Goal: Task Accomplishment & Management: Use online tool/utility

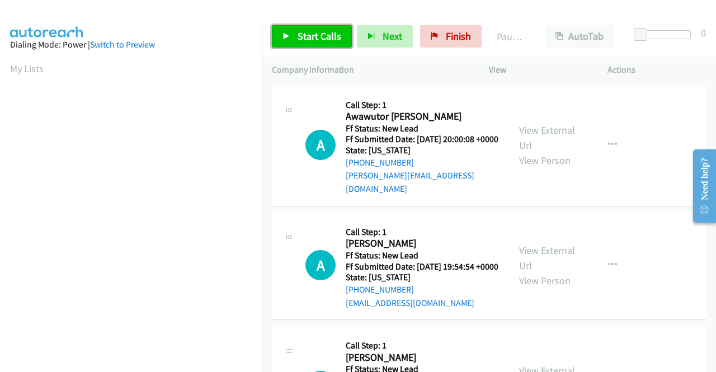
click at [301, 42] on span "Start Calls" at bounding box center [320, 36] width 44 height 13
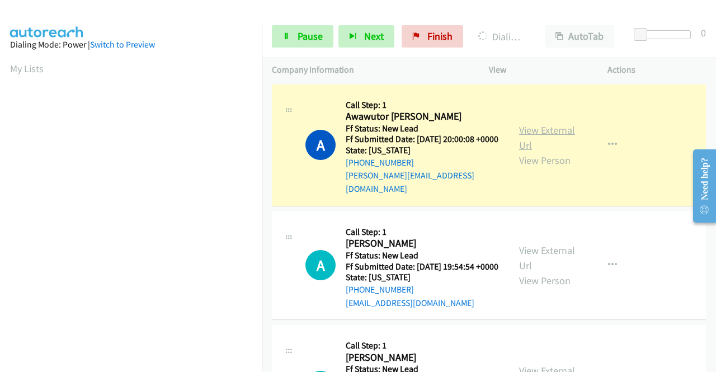
click at [529, 127] on link "View External Url" at bounding box center [547, 138] width 56 height 28
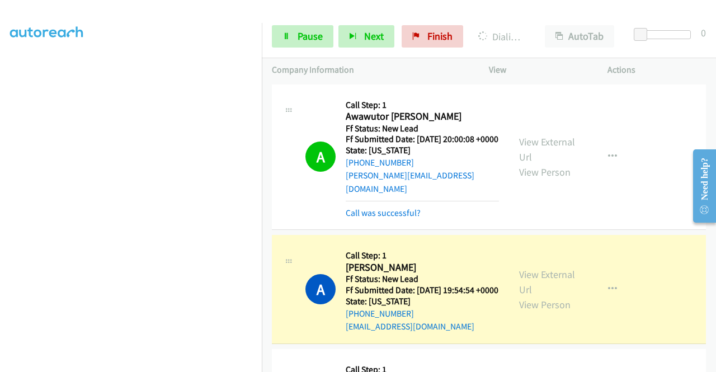
click at [0, 200] on aside "Dialing Mode: Power | Switch to Preview My Lists" at bounding box center [131, 85] width 262 height 619
click at [554, 276] on link "View External Url" at bounding box center [547, 282] width 56 height 28
click at [298, 29] on link "Pause" at bounding box center [303, 36] width 62 height 22
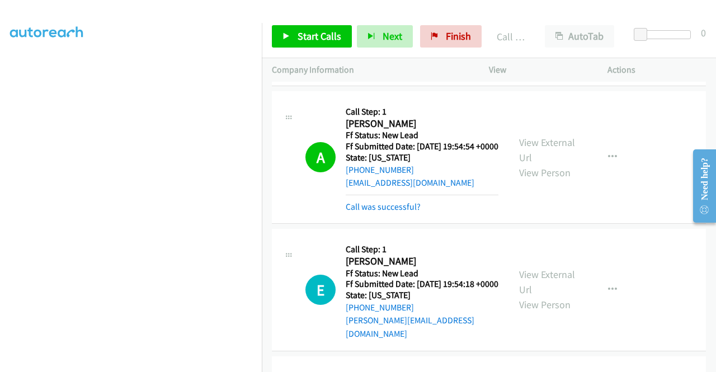
scroll to position [178, 0]
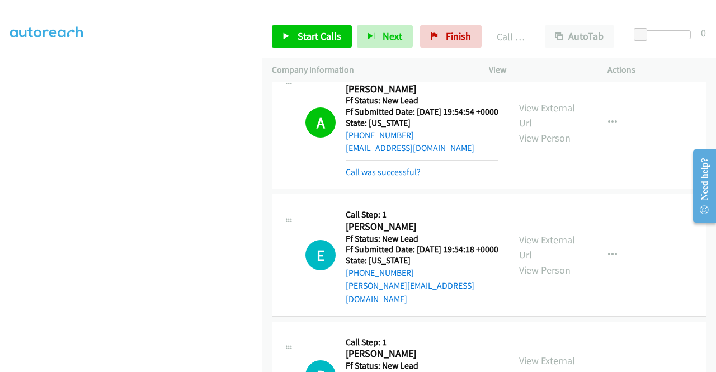
click at [386, 176] on link "Call was successful?" at bounding box center [383, 172] width 75 height 11
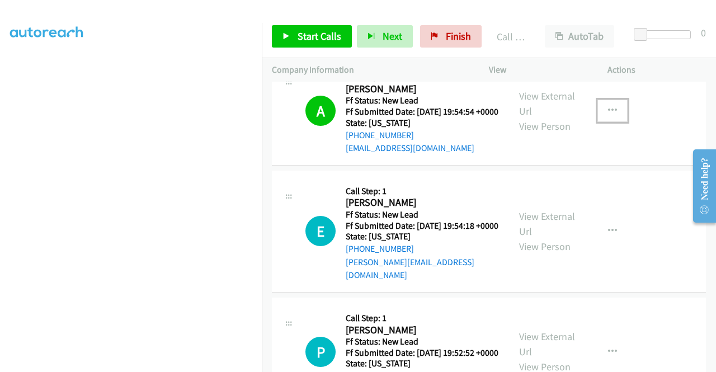
click at [598, 118] on button "button" at bounding box center [613, 111] width 30 height 22
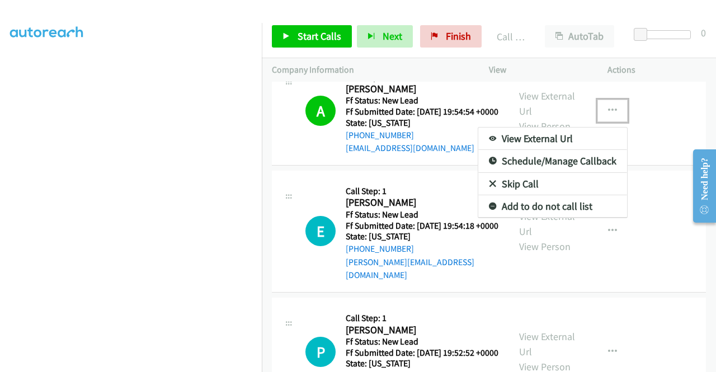
click at [526, 206] on link "Add to do not call list" at bounding box center [552, 206] width 149 height 22
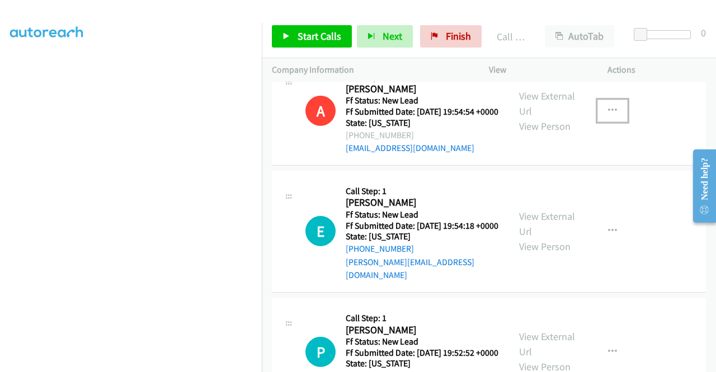
click at [278, 105] on div "A Callback Scheduled Call Step: 1 Annalise Le America/New_York Ff Status: New L…" at bounding box center [390, 111] width 237 height 88
click at [290, 36] on link "Start Calls" at bounding box center [312, 36] width 80 height 22
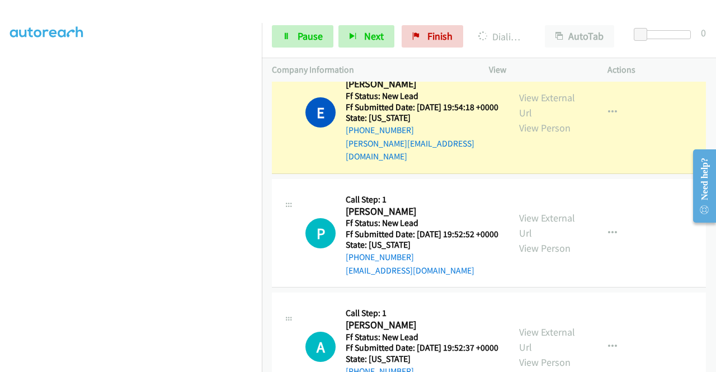
scroll to position [292, 0]
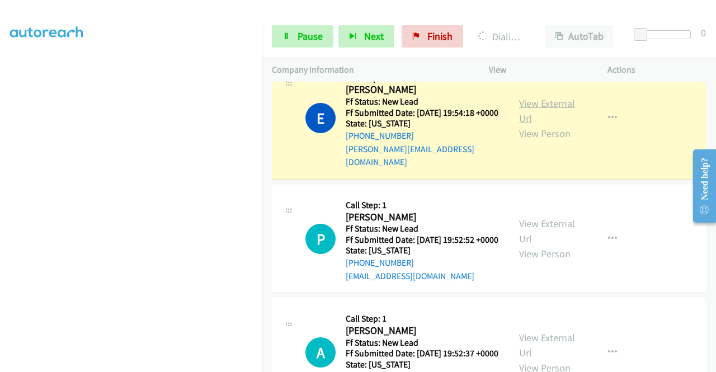
click at [550, 114] on link "View External Url" at bounding box center [547, 111] width 56 height 28
drag, startPoint x: 0, startPoint y: 187, endPoint x: 11, endPoint y: 187, distance: 11.2
click at [0, 187] on aside "Dialing Mode: Power | Switch to Preview My Lists" at bounding box center [131, 85] width 262 height 619
click at [163, 364] on section at bounding box center [131, 106] width 242 height 535
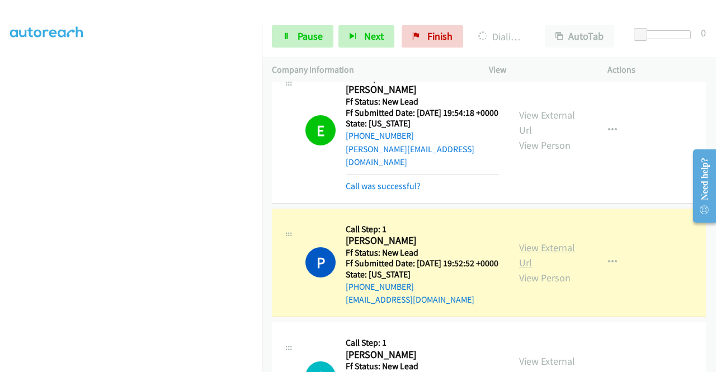
click at [519, 262] on link "View External Url" at bounding box center [547, 255] width 56 height 28
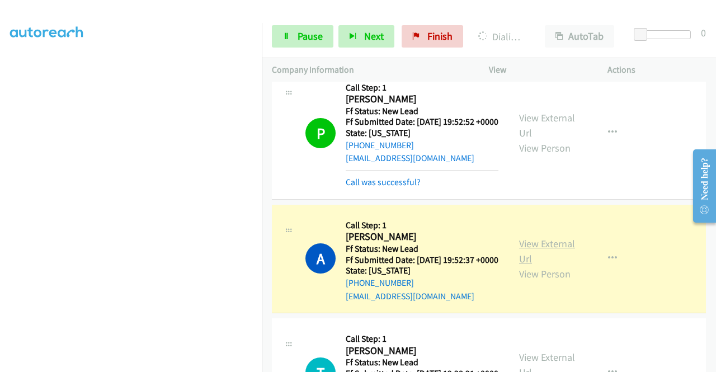
click at [555, 264] on link "View External Url" at bounding box center [547, 251] width 56 height 28
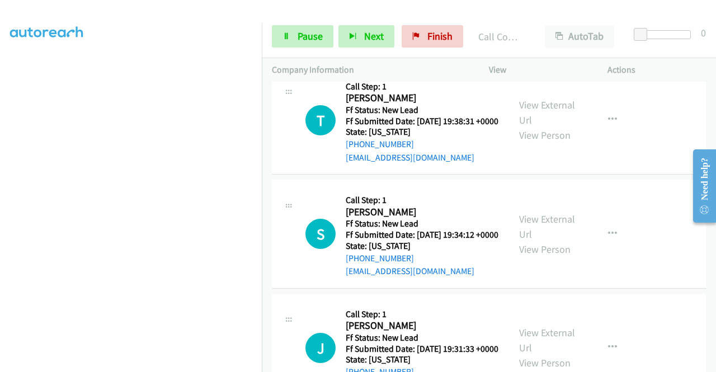
scroll to position [732, 0]
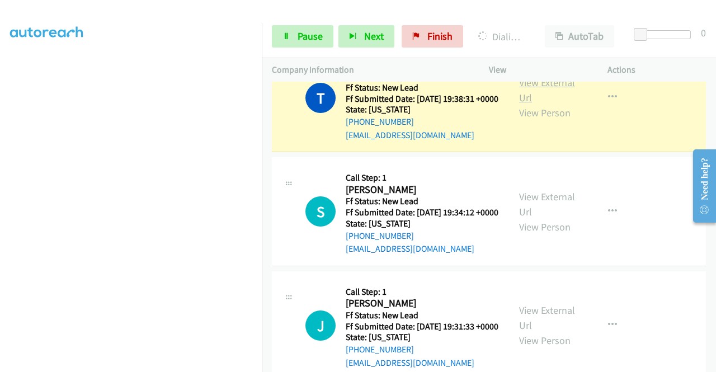
click at [527, 104] on link "View External Url" at bounding box center [547, 90] width 56 height 28
click at [263, 41] on div "Start Calls Pause Next Finish Dialing Tarlochan Kaur Pabla AutoTab AutoTab 0" at bounding box center [489, 36] width 454 height 43
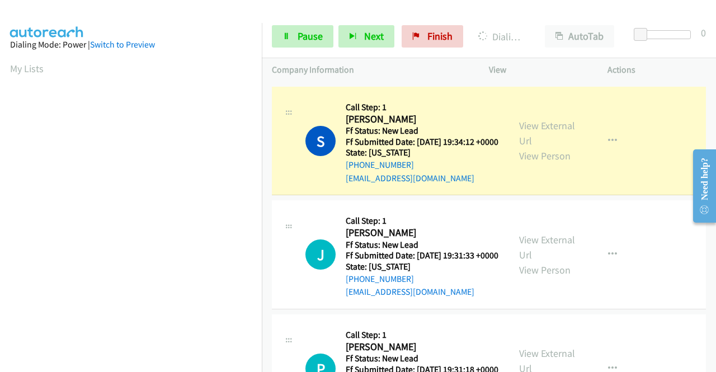
scroll to position [829, 0]
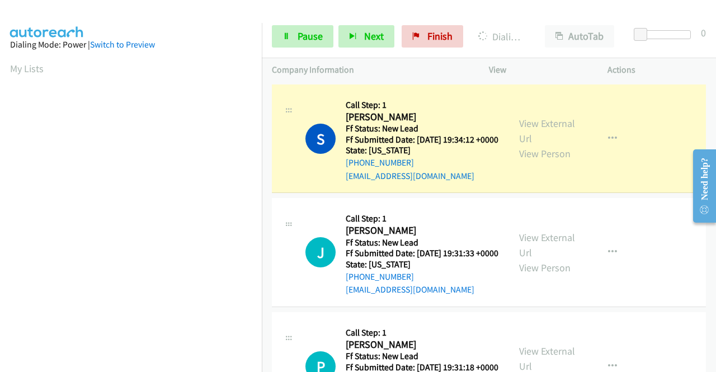
click at [529, 161] on div "View External Url View Person" at bounding box center [548, 138] width 58 height 45
click at [527, 145] on link "View External Url" at bounding box center [547, 131] width 56 height 28
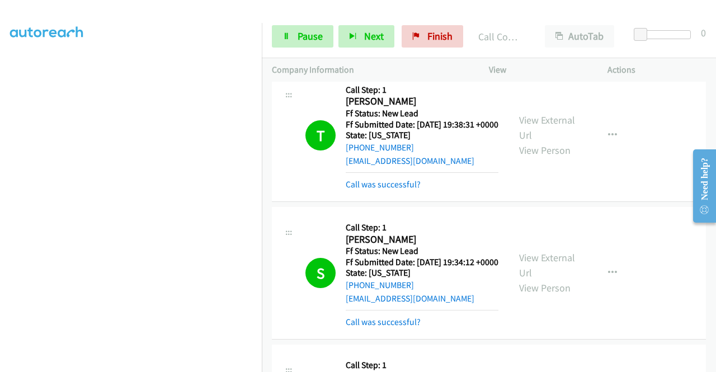
scroll to position [892, 0]
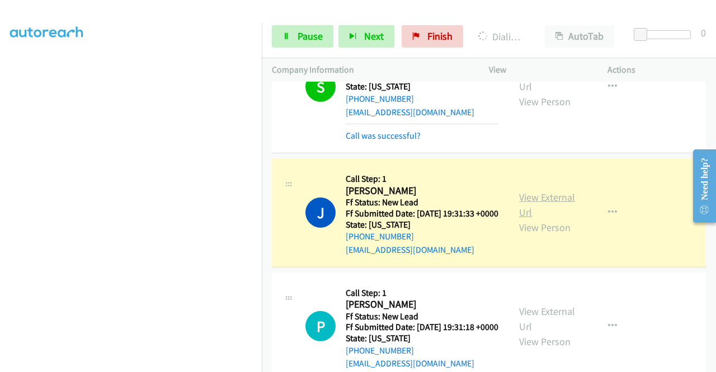
click at [549, 219] on link "View External Url" at bounding box center [547, 205] width 56 height 28
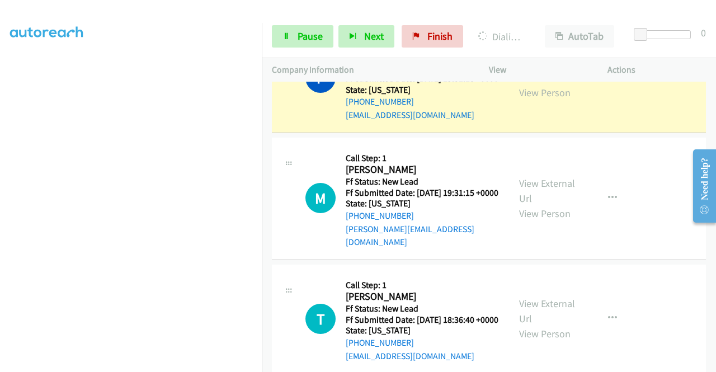
scroll to position [1172, 0]
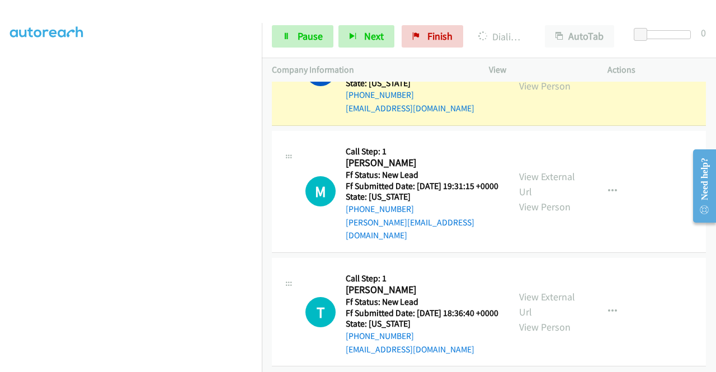
click at [526, 77] on link "View External Url" at bounding box center [547, 63] width 56 height 28
click at [262, 60] on div "Company Information" at bounding box center [370, 70] width 217 height 24
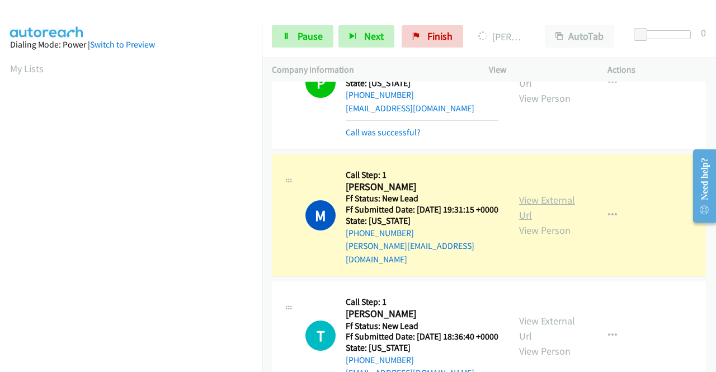
click at [543, 222] on link "View External Url" at bounding box center [547, 208] width 56 height 28
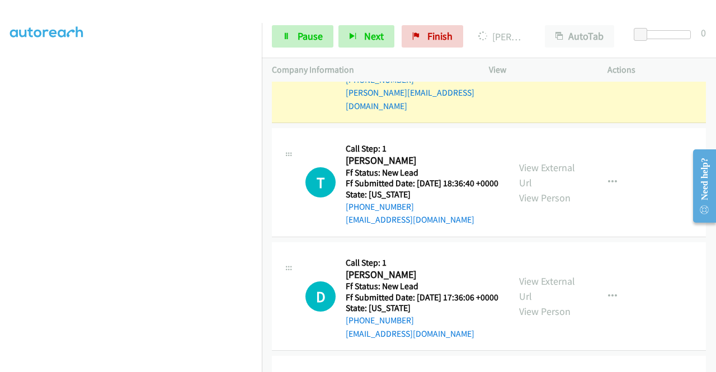
scroll to position [255, 0]
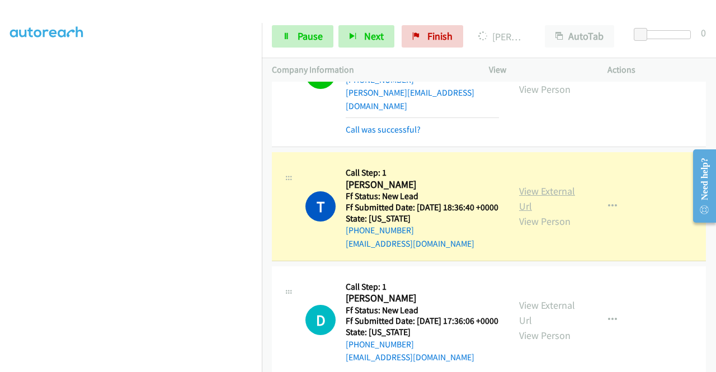
click at [536, 213] on link "View External Url" at bounding box center [547, 199] width 56 height 28
click at [288, 40] on link "Pause" at bounding box center [303, 36] width 62 height 22
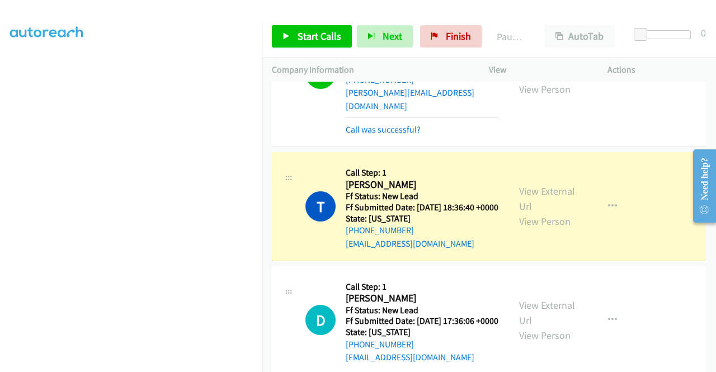
click at [0, 208] on aside "Dialing Mode: Power | Switch to Preview My Lists" at bounding box center [131, 85] width 262 height 619
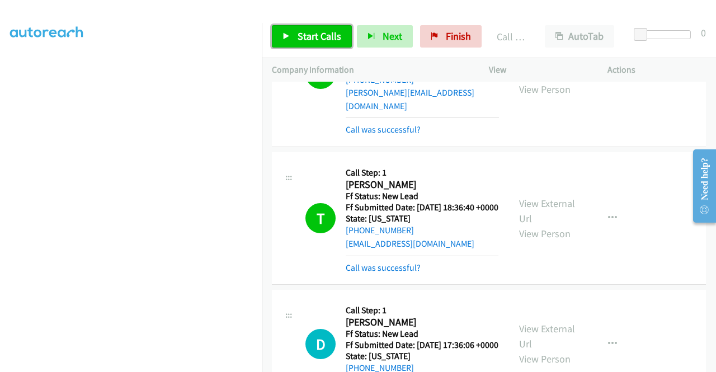
click at [325, 45] on link "Start Calls" at bounding box center [312, 36] width 80 height 22
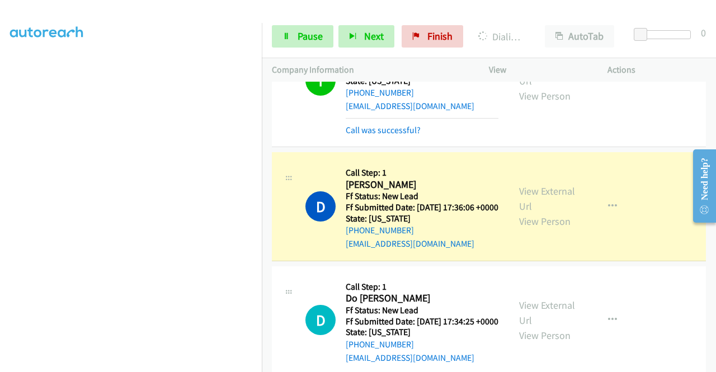
scroll to position [1477, 0]
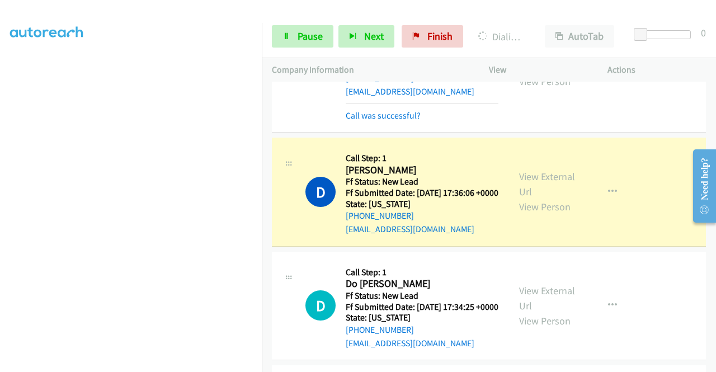
click at [566, 214] on div "View External Url View Person" at bounding box center [548, 191] width 58 height 45
click at [557, 198] on link "View External Url" at bounding box center [547, 184] width 56 height 28
click at [0, 267] on aside "Dialing Mode: Power | Switch to Preview My Lists" at bounding box center [131, 85] width 262 height 619
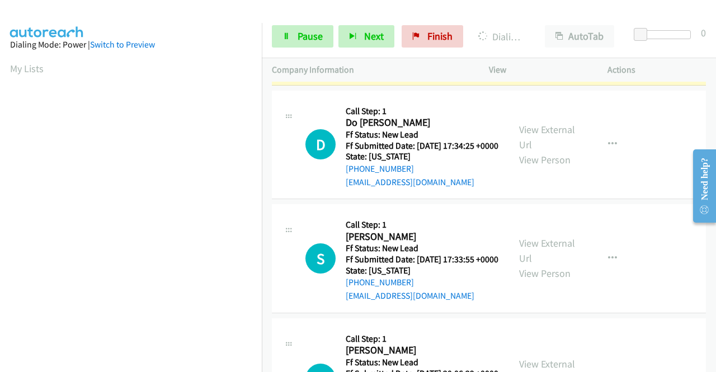
scroll to position [255, 0]
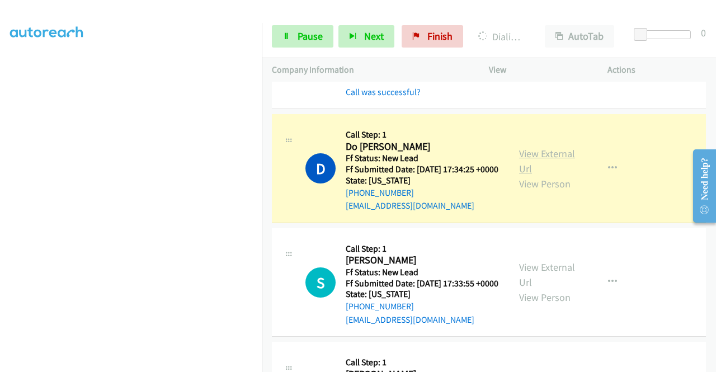
click at [553, 175] on link "View External Url" at bounding box center [547, 161] width 56 height 28
click at [0, 224] on aside "Dialing Mode: Power | Switch to Preview My Lists" at bounding box center [131, 85] width 262 height 619
click at [292, 37] on link "Pause" at bounding box center [303, 36] width 62 height 22
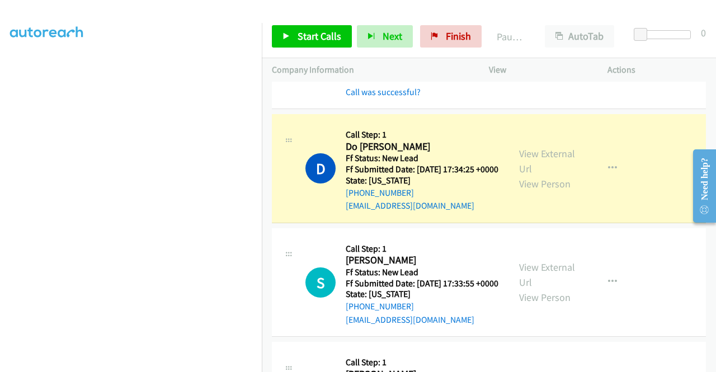
scroll to position [0, 0]
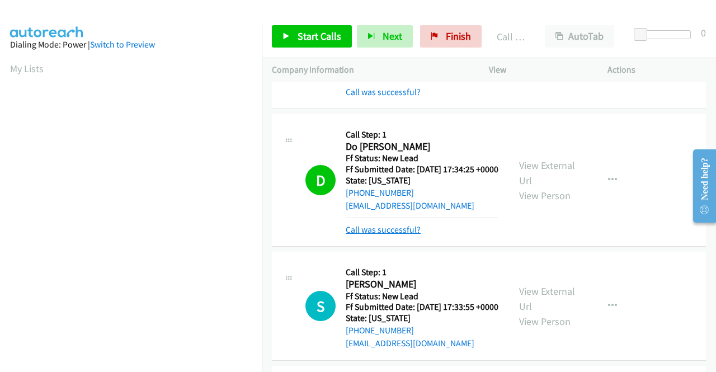
click at [396, 235] on link "Call was successful?" at bounding box center [383, 229] width 75 height 11
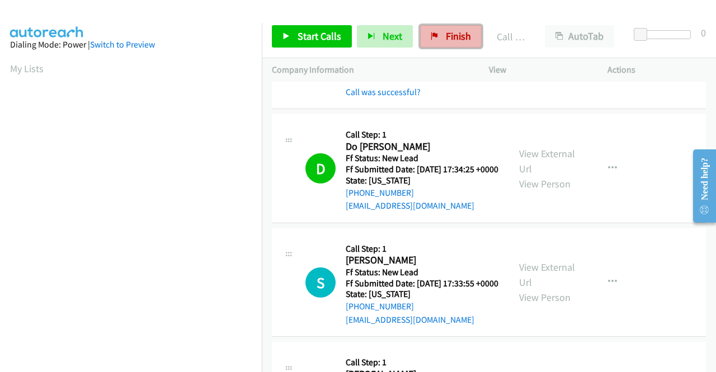
click at [467, 42] on link "Finish" at bounding box center [451, 36] width 62 height 22
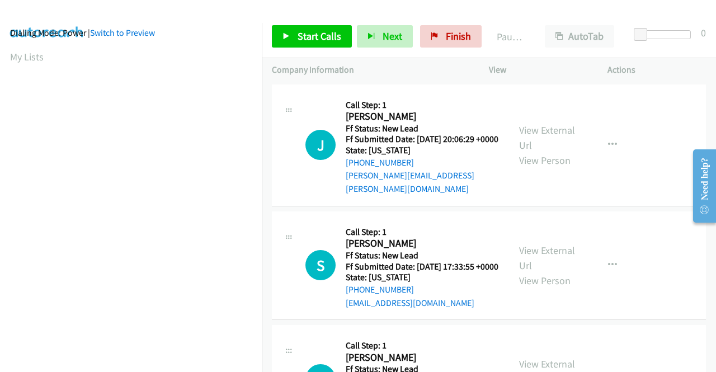
scroll to position [10, 0]
click at [306, 27] on link "Start Calls" at bounding box center [312, 36] width 80 height 22
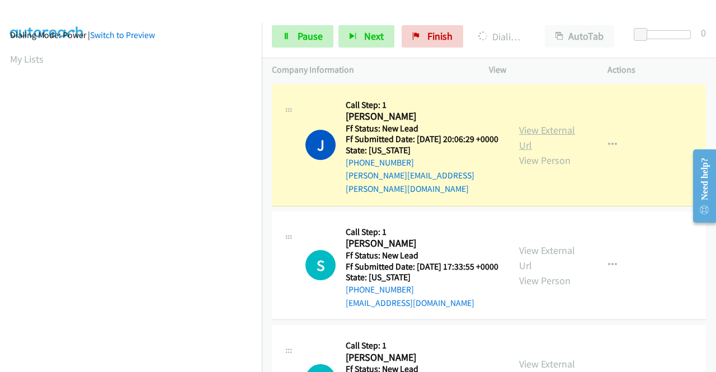
click at [534, 132] on link "View External Url" at bounding box center [547, 138] width 56 height 28
drag, startPoint x: 0, startPoint y: 166, endPoint x: 26, endPoint y: 172, distance: 26.3
click at [0, 166] on aside "Dialing Mode: Power | Switch to Preview My Lists" at bounding box center [131, 322] width 262 height 619
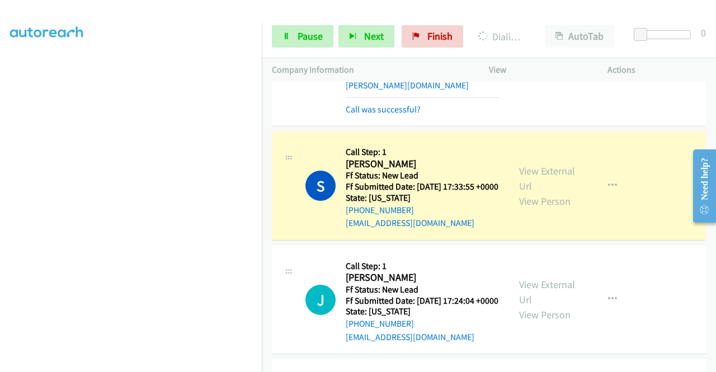
scroll to position [109, 0]
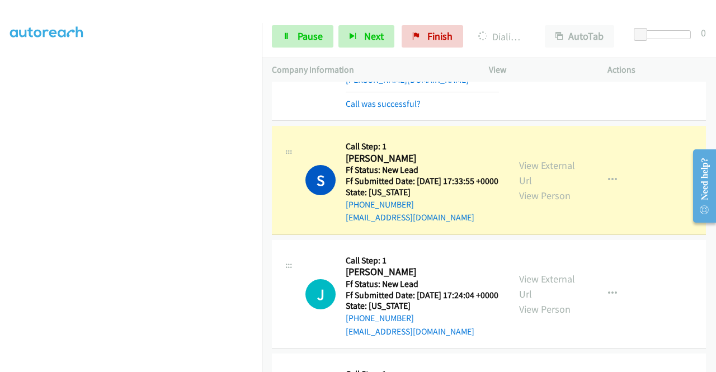
drag, startPoint x: 715, startPoint y: 116, endPoint x: 31, endPoint y: 18, distance: 690.1
click at [539, 163] on link "View External Url" at bounding box center [547, 173] width 56 height 28
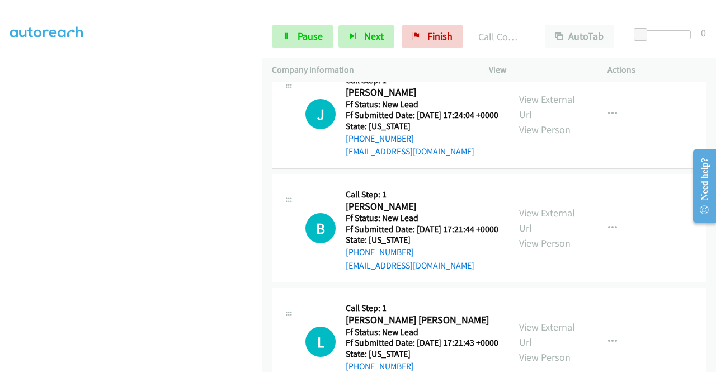
scroll to position [313, 0]
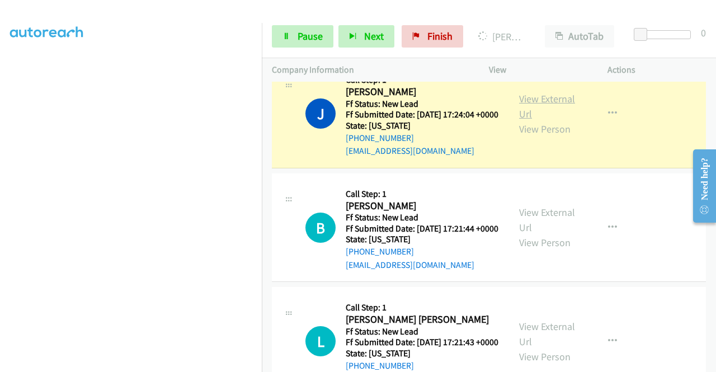
click at [548, 111] on link "View External Url" at bounding box center [547, 106] width 56 height 28
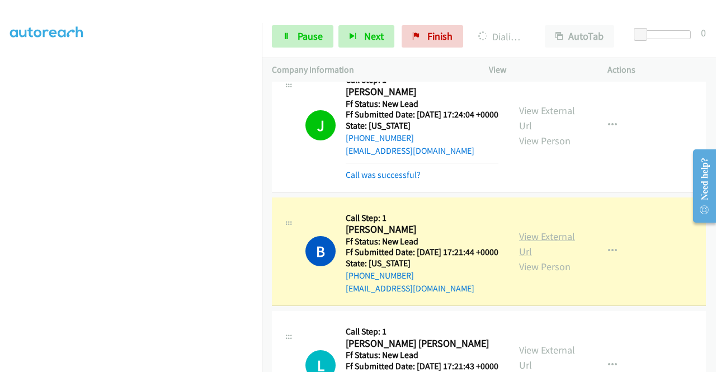
click at [524, 258] on link "View External Url" at bounding box center [547, 244] width 56 height 28
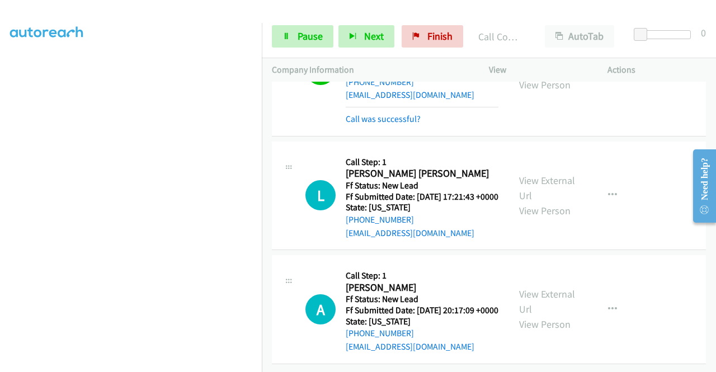
scroll to position [565, 0]
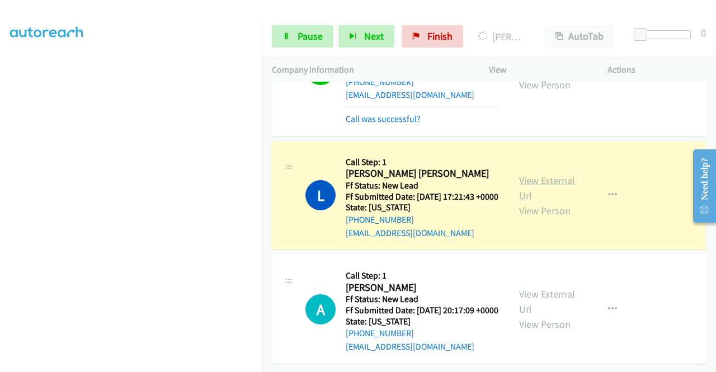
click at [535, 174] on link "View External Url" at bounding box center [547, 188] width 56 height 28
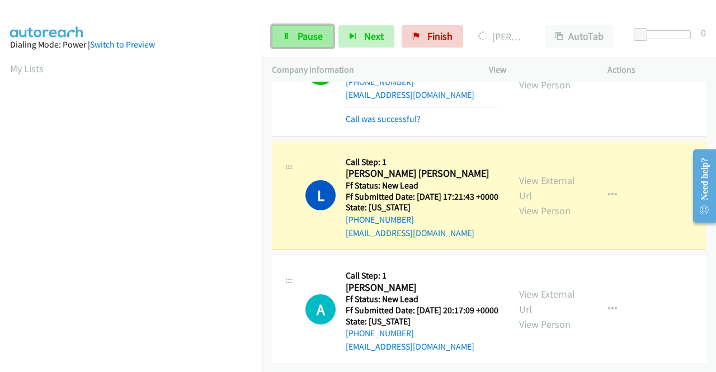
click at [308, 39] on span "Pause" at bounding box center [310, 36] width 25 height 13
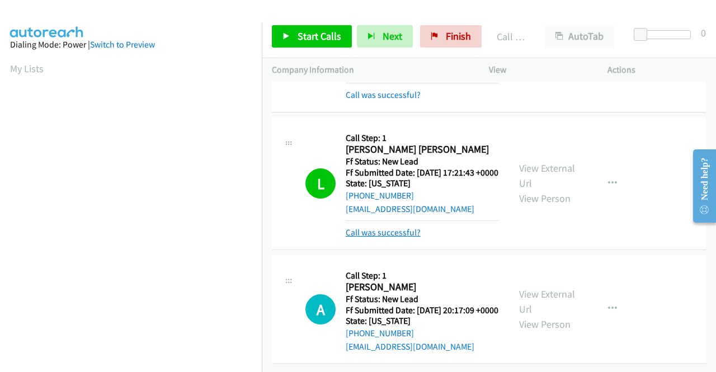
click at [363, 238] on link "Call was successful?" at bounding box center [383, 232] width 75 height 11
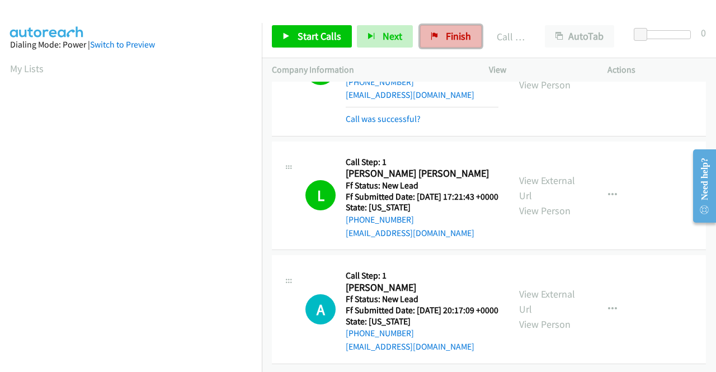
click at [454, 39] on span "Finish" at bounding box center [458, 36] width 25 height 13
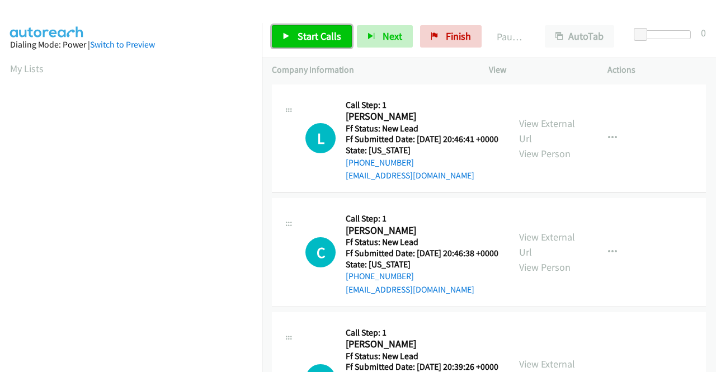
click at [311, 36] on span "Start Calls" at bounding box center [320, 36] width 44 height 13
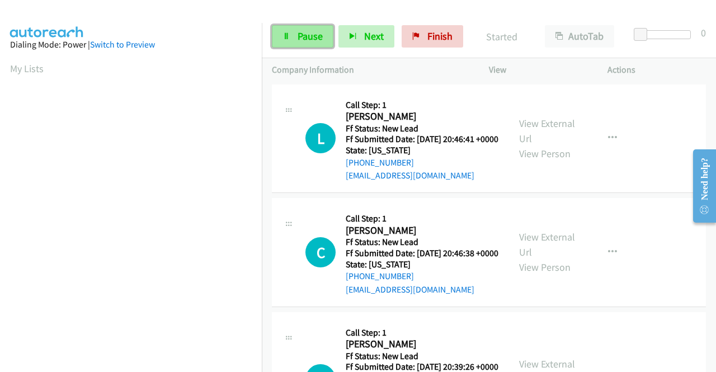
click at [292, 30] on link "Pause" at bounding box center [303, 36] width 62 height 22
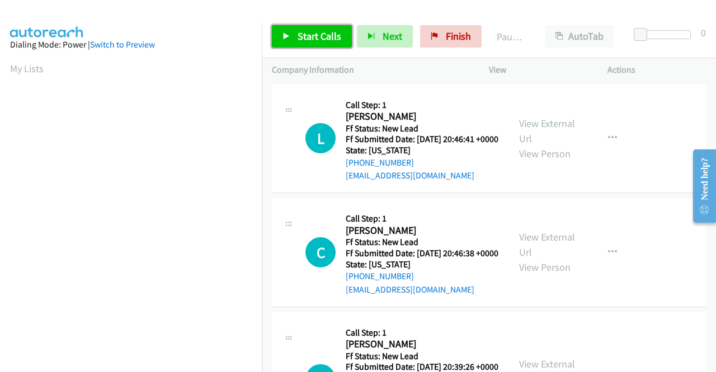
click at [292, 30] on link "Start Calls" at bounding box center [312, 36] width 80 height 22
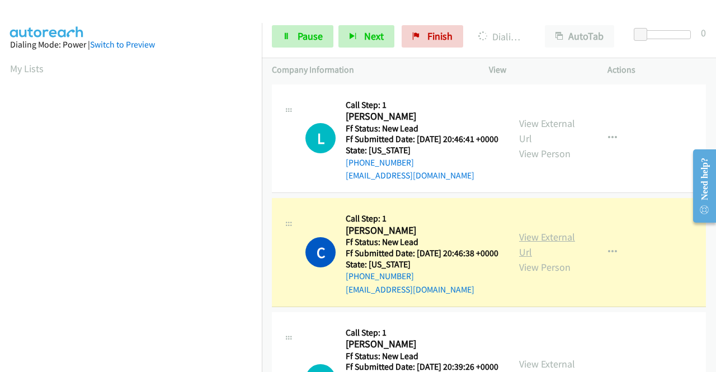
click at [524, 258] on link "View External Url" at bounding box center [547, 245] width 56 height 28
drag, startPoint x: 0, startPoint y: 168, endPoint x: 12, endPoint y: 178, distance: 15.9
click at [0, 168] on aside "Dialing Mode: Power | Switch to Preview My Lists" at bounding box center [131, 85] width 262 height 619
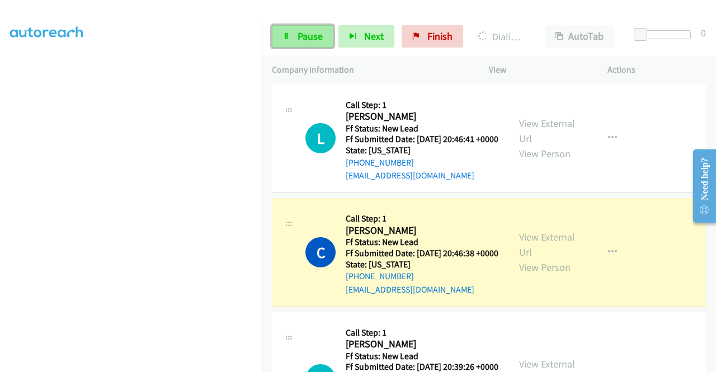
click at [313, 36] on span "Pause" at bounding box center [310, 36] width 25 height 13
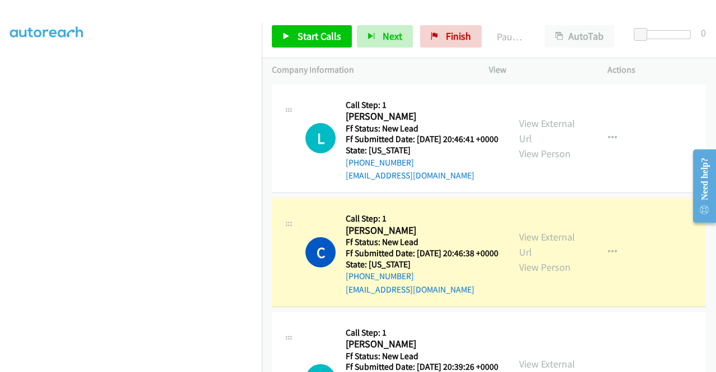
scroll to position [242, 0]
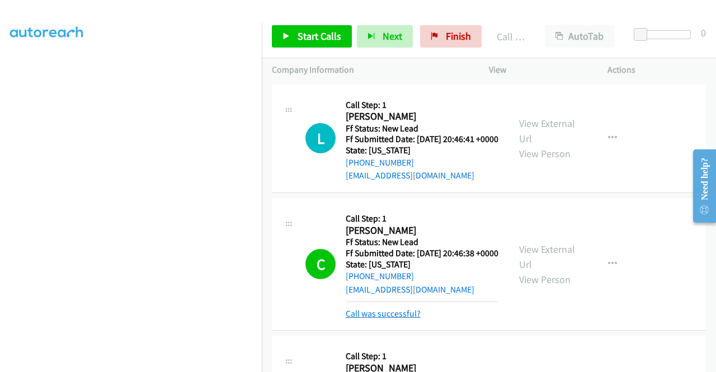
click at [395, 319] on link "Call was successful?" at bounding box center [383, 313] width 75 height 11
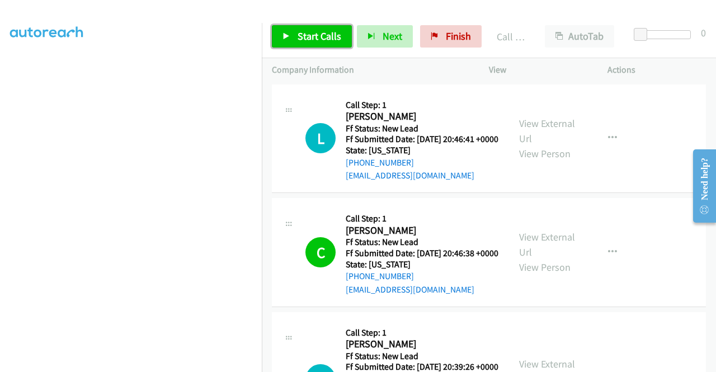
click at [321, 36] on span "Start Calls" at bounding box center [320, 36] width 44 height 13
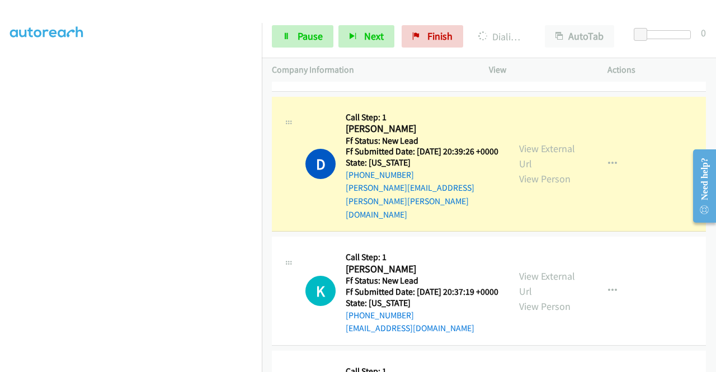
scroll to position [215, 0]
click at [529, 167] on link "View External Url" at bounding box center [547, 157] width 56 height 28
drag, startPoint x: 0, startPoint y: 186, endPoint x: 20, endPoint y: 198, distance: 22.6
click at [0, 186] on aside "Dialing Mode: Power | Switch to Preview My Lists" at bounding box center [131, 90] width 262 height 619
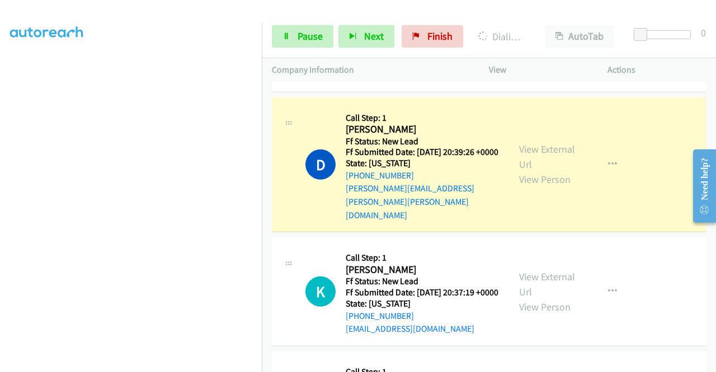
click at [266, 154] on td "D Callback Scheduled Call Step: 1 Dave Nguyen America/Los_Angeles Ff Status: Ne…" at bounding box center [489, 165] width 454 height 140
click at [0, 147] on aside "Dialing Mode: Power | Switch to Preview My Lists" at bounding box center [131, 85] width 262 height 619
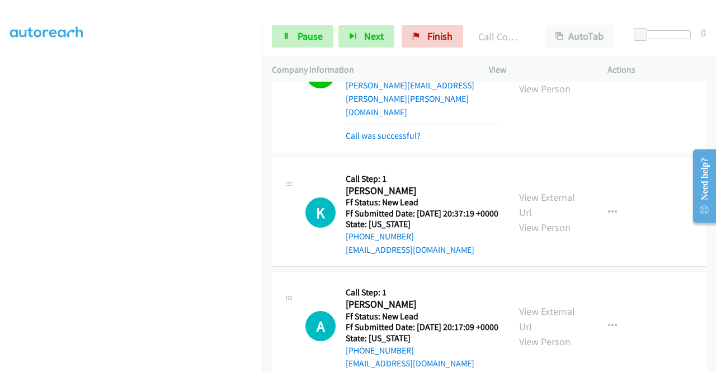
scroll to position [370, 0]
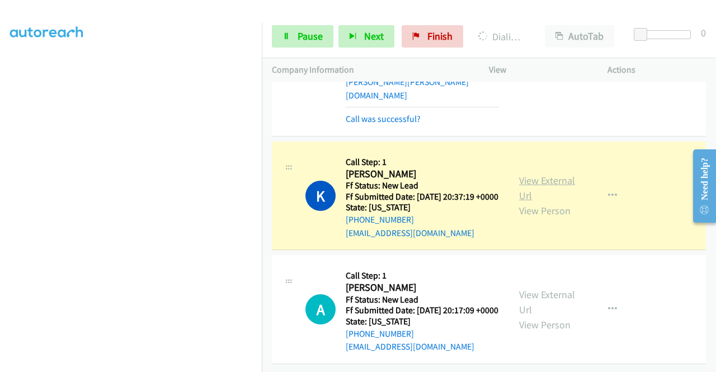
click at [539, 174] on link "View External Url" at bounding box center [547, 188] width 56 height 28
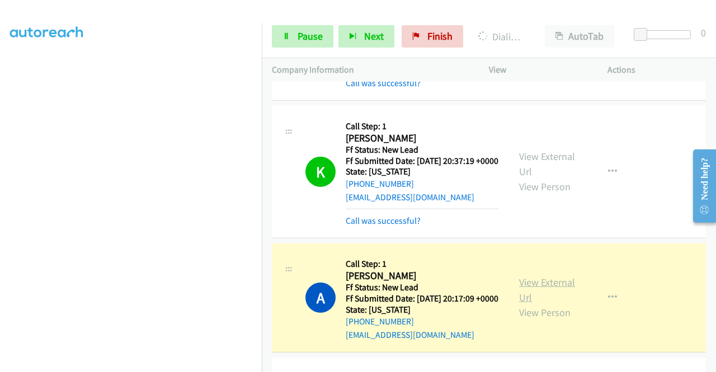
click at [533, 301] on link "View External Url" at bounding box center [547, 290] width 56 height 28
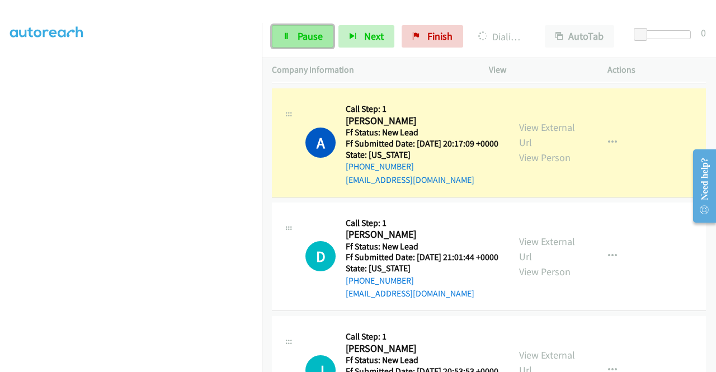
click at [304, 44] on link "Pause" at bounding box center [303, 36] width 62 height 22
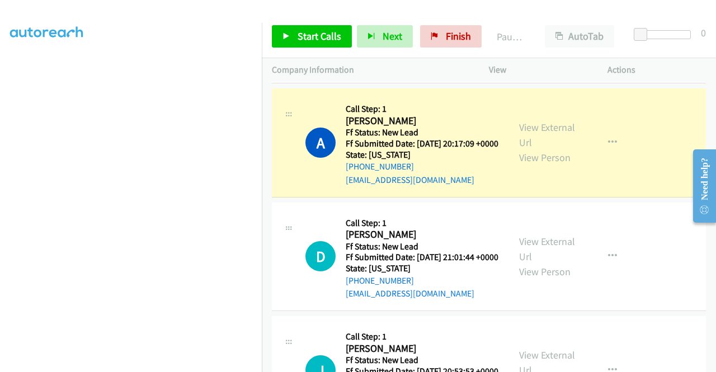
click at [262, 149] on td "A Callback Scheduled Call Step: 1 April Dillon America/New_York Ff Status: New …" at bounding box center [489, 143] width 454 height 114
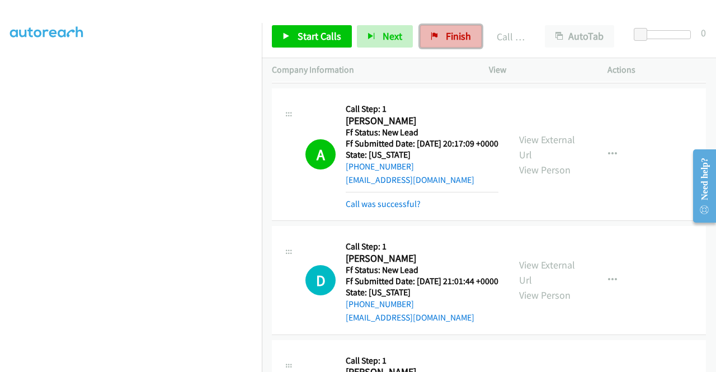
click at [462, 26] on link "Finish" at bounding box center [451, 36] width 62 height 22
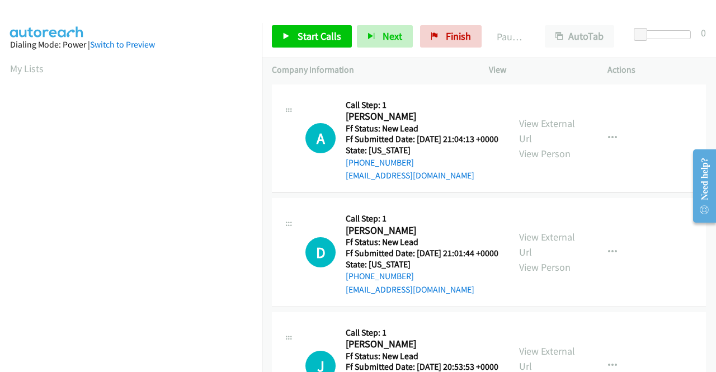
click at [311, 21] on div "Start Calls Pause Next Finish Paused AutoTab AutoTab 0" at bounding box center [489, 36] width 454 height 43
click at [298, 32] on span "Start Calls" at bounding box center [320, 36] width 44 height 13
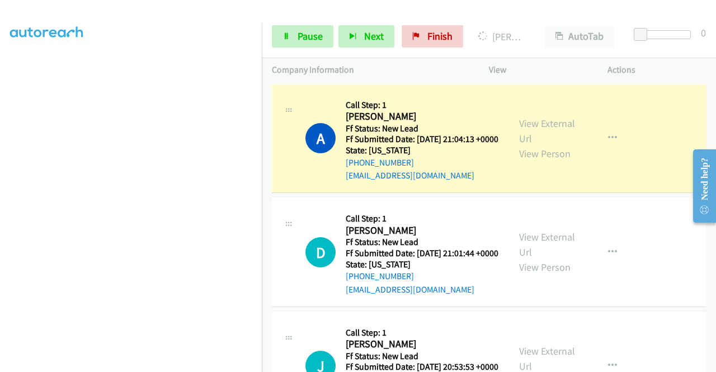
scroll to position [255, 0]
drag, startPoint x: 0, startPoint y: 218, endPoint x: 11, endPoint y: 230, distance: 16.6
click at [0, 218] on aside "Dialing Mode: Power | Switch to Preview My Lists" at bounding box center [131, 85] width 262 height 619
click at [540, 125] on link "View External Url" at bounding box center [547, 131] width 56 height 28
click at [262, 144] on td "A Callback Scheduled Call Step: 1 Abel Thomas America/Los_Angeles Ff Status: Ne…" at bounding box center [489, 139] width 454 height 114
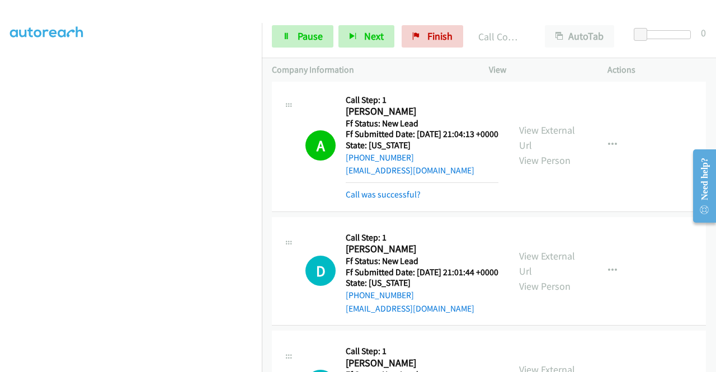
scroll to position [0, 0]
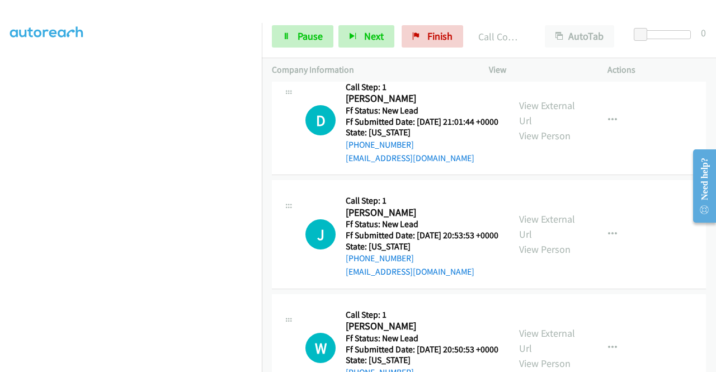
drag, startPoint x: 714, startPoint y: 99, endPoint x: 31, endPoint y: 21, distance: 687.1
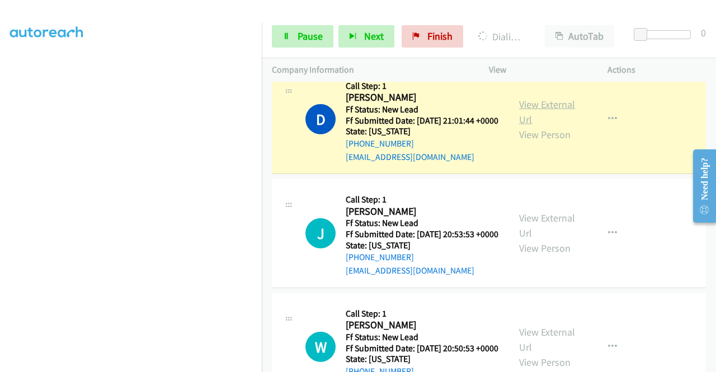
click at [542, 119] on link "View External Url" at bounding box center [547, 112] width 56 height 28
click at [2, 254] on aside "Dialing Mode: Power | Switch to Preview My Lists" at bounding box center [131, 85] width 262 height 619
click at [293, 40] on link "Pause" at bounding box center [303, 36] width 62 height 22
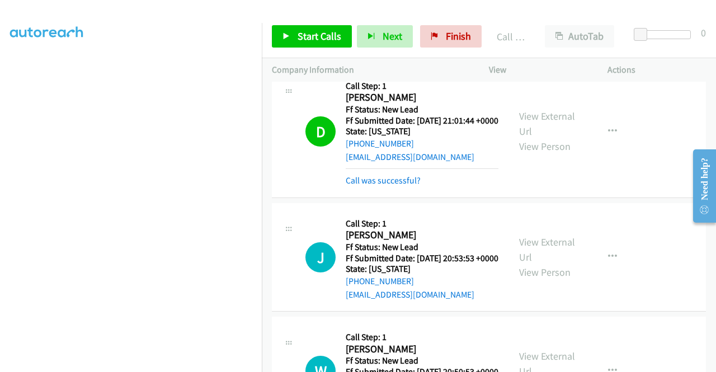
click at [375, 187] on div "Call was successful?" at bounding box center [422, 180] width 153 height 13
click at [380, 186] on link "Call was successful?" at bounding box center [383, 180] width 75 height 11
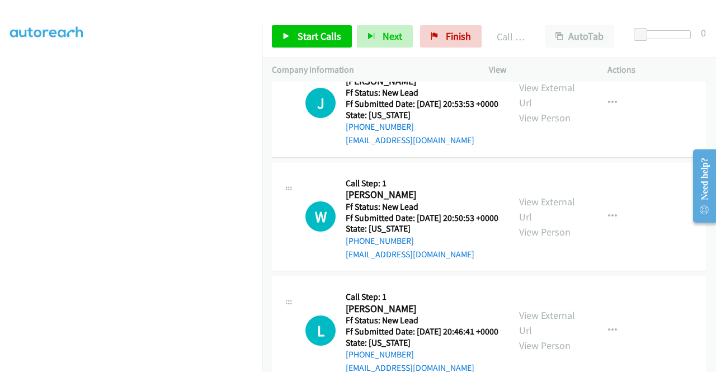
scroll to position [272, 0]
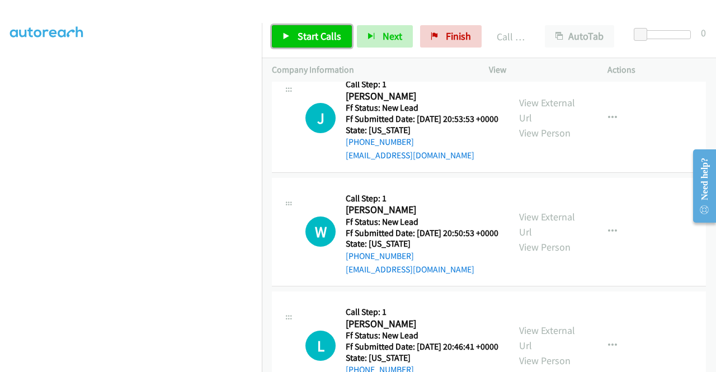
click at [320, 36] on span "Start Calls" at bounding box center [320, 36] width 44 height 13
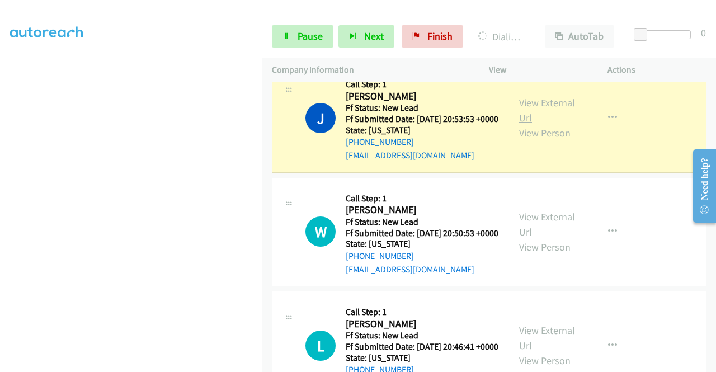
click at [562, 124] on link "View External Url" at bounding box center [547, 110] width 56 height 28
drag, startPoint x: 0, startPoint y: 210, endPoint x: 17, endPoint y: 219, distance: 19.5
click at [0, 210] on aside "Dialing Mode: Power | Switch to Preview My Lists" at bounding box center [131, 85] width 262 height 619
drag, startPoint x: 0, startPoint y: 257, endPoint x: 17, endPoint y: 264, distance: 18.4
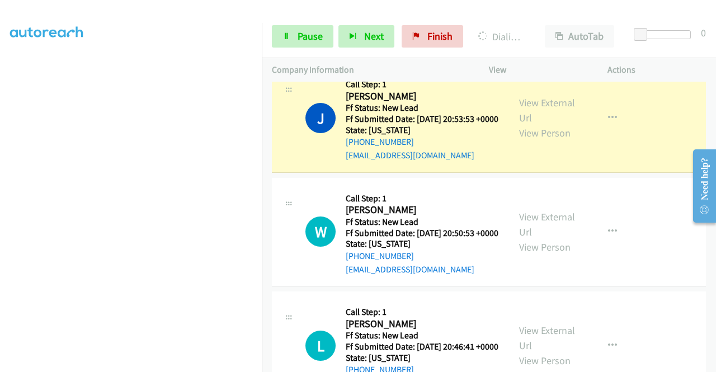
click at [0, 257] on aside "Dialing Mode: Power | Switch to Preview My Lists" at bounding box center [131, 85] width 262 height 619
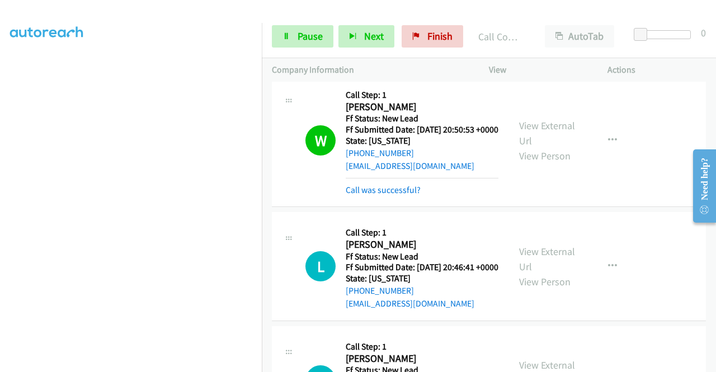
scroll to position [429, 0]
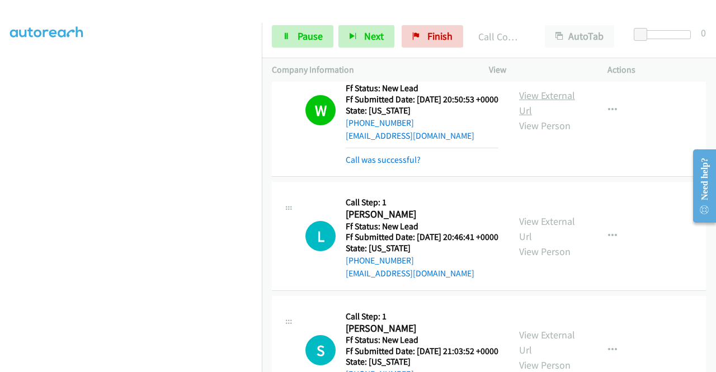
click at [523, 117] on link "View External Url" at bounding box center [547, 103] width 56 height 28
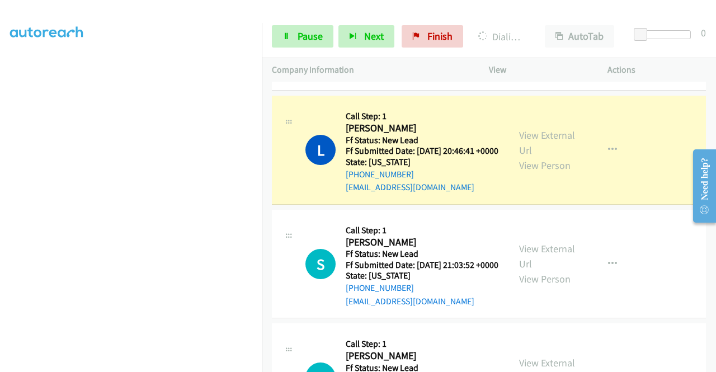
scroll to position [517, 0]
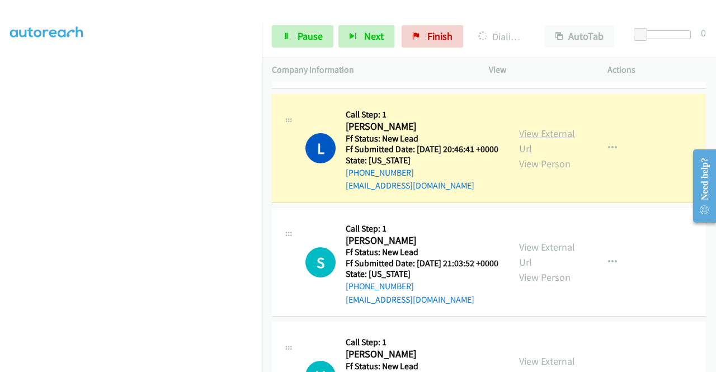
click at [546, 155] on link "View External Url" at bounding box center [547, 141] width 56 height 28
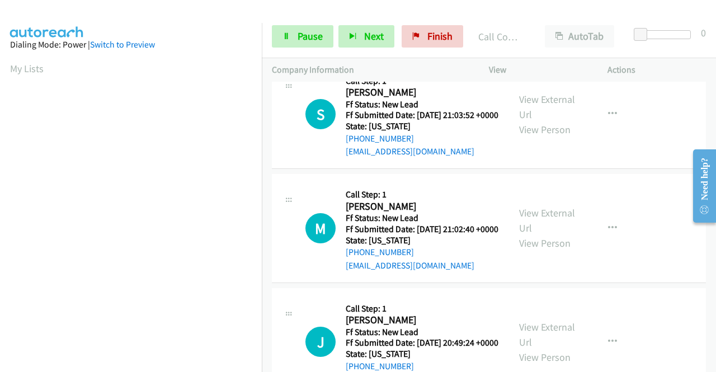
scroll to position [255, 0]
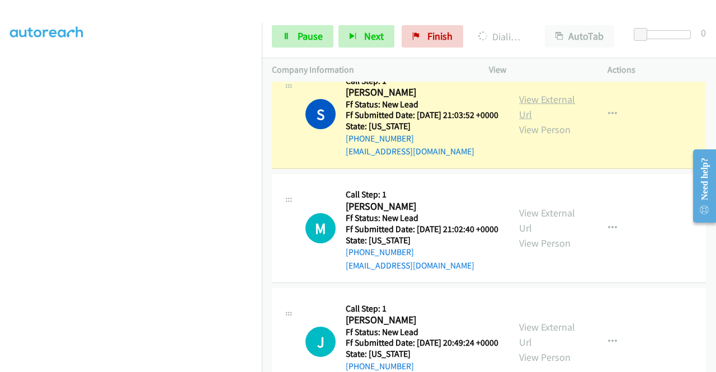
click at [539, 121] on link "View External Url" at bounding box center [547, 107] width 56 height 28
drag, startPoint x: 0, startPoint y: 224, endPoint x: 20, endPoint y: 236, distance: 23.0
click at [0, 224] on aside "Dialing Mode: Power | Switch to Preview My Lists" at bounding box center [131, 85] width 262 height 619
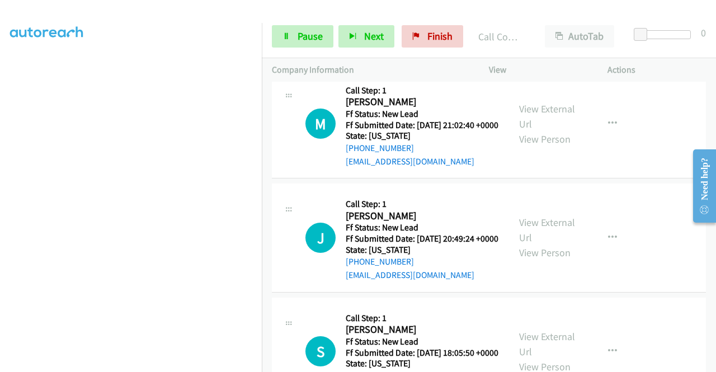
scroll to position [824, 0]
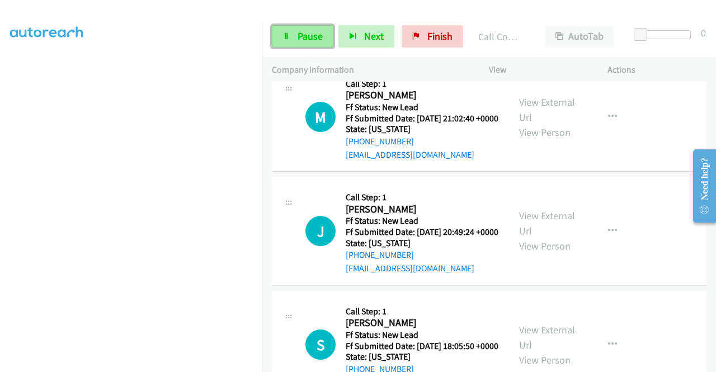
click at [309, 38] on span "Pause" at bounding box center [310, 36] width 25 height 13
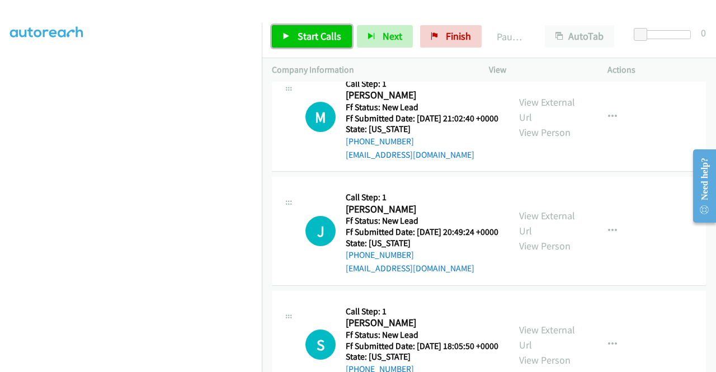
click at [309, 38] on span "Start Calls" at bounding box center [320, 36] width 44 height 13
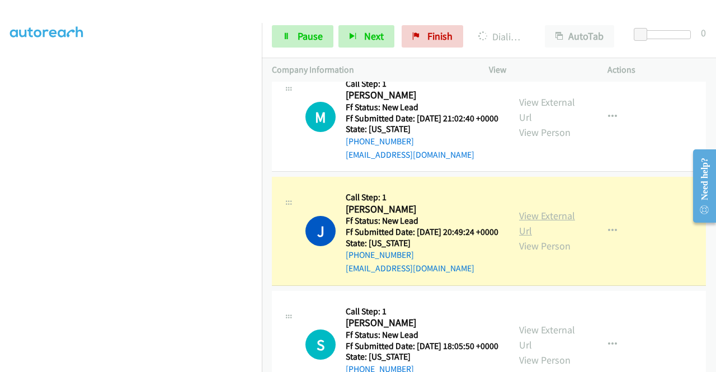
click at [530, 237] on link "View External Url" at bounding box center [547, 223] width 56 height 28
drag, startPoint x: 0, startPoint y: 255, endPoint x: 15, endPoint y: 264, distance: 17.3
click at [0, 255] on aside "Dialing Mode: Power | Switch to Preview My Lists" at bounding box center [131, 85] width 262 height 619
click at [308, 53] on div "Start Calls Pause Next Finish Dialing Julie Mc Laughlan AutoTab AutoTab 0" at bounding box center [489, 36] width 454 height 43
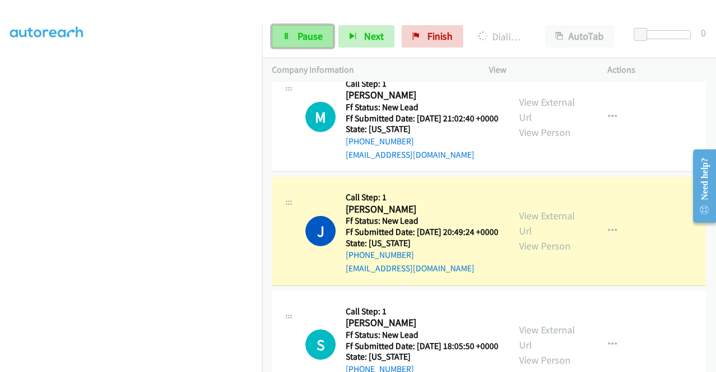
click at [302, 29] on link "Pause" at bounding box center [303, 36] width 62 height 22
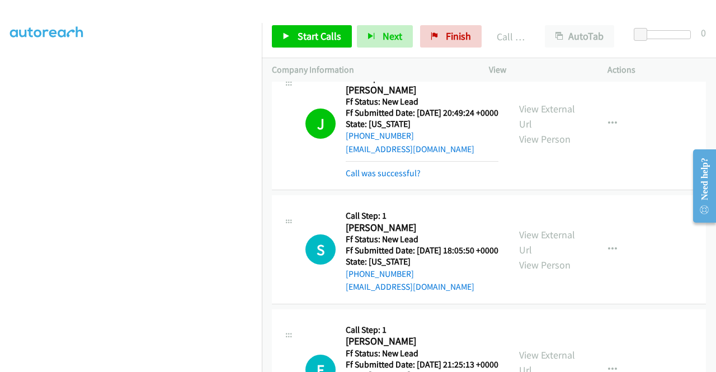
scroll to position [919, 0]
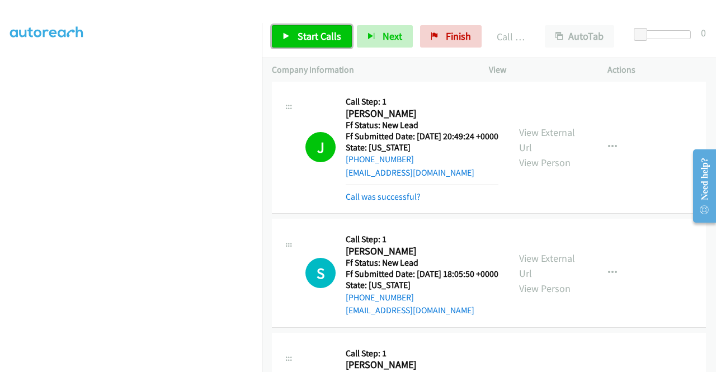
click at [330, 27] on link "Start Calls" at bounding box center [312, 36] width 80 height 22
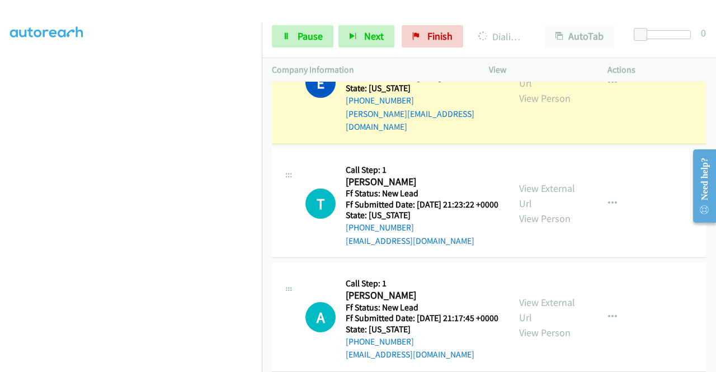
scroll to position [1218, 0]
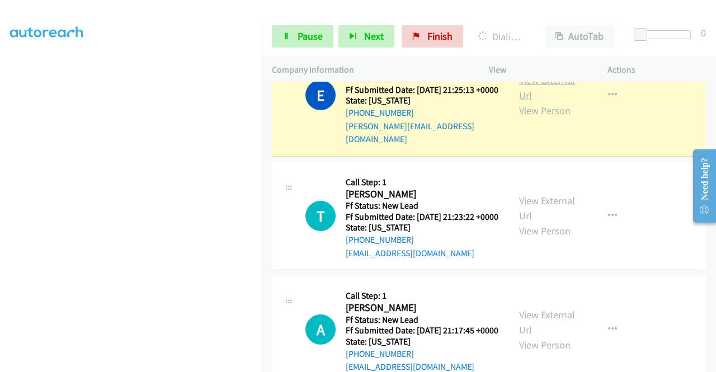
click at [520, 102] on link "View External Url" at bounding box center [547, 88] width 56 height 28
click at [0, 234] on aside "Dialing Mode: Power | Switch to Preview My Lists" at bounding box center [131, 85] width 262 height 619
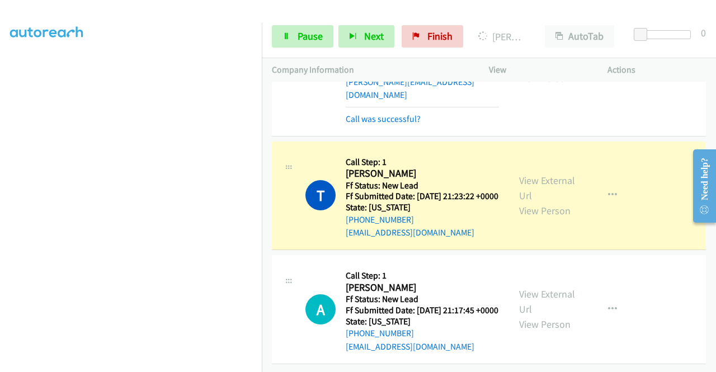
scroll to position [1358, 0]
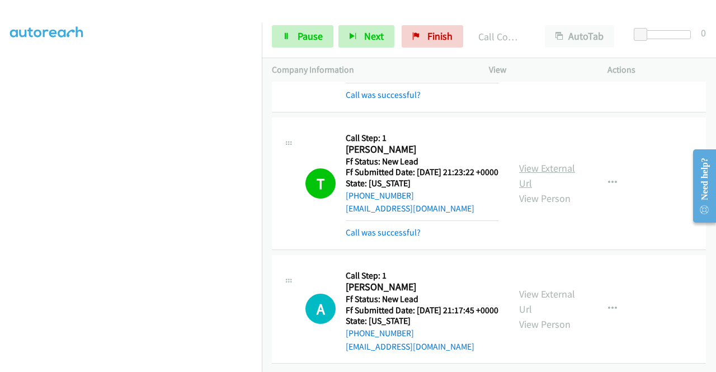
click at [537, 190] on link "View External Url" at bounding box center [547, 176] width 56 height 28
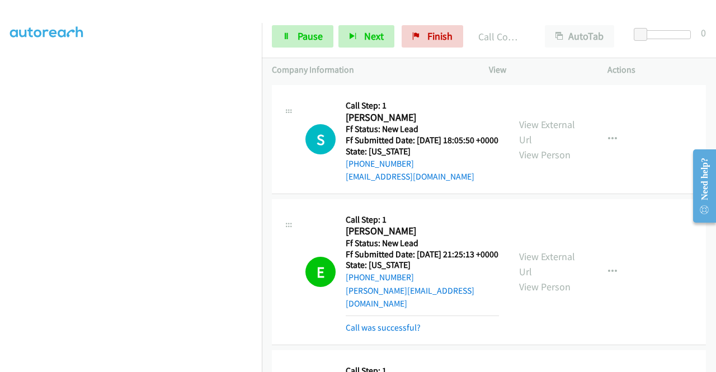
scroll to position [1409, 0]
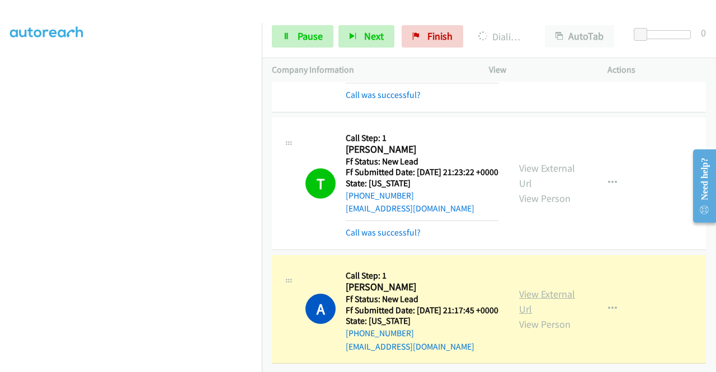
click at [520, 288] on link "View External Url" at bounding box center [547, 302] width 56 height 28
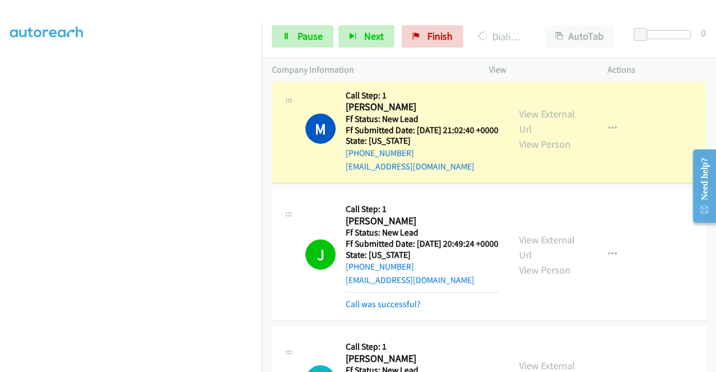
scroll to position [792, 0]
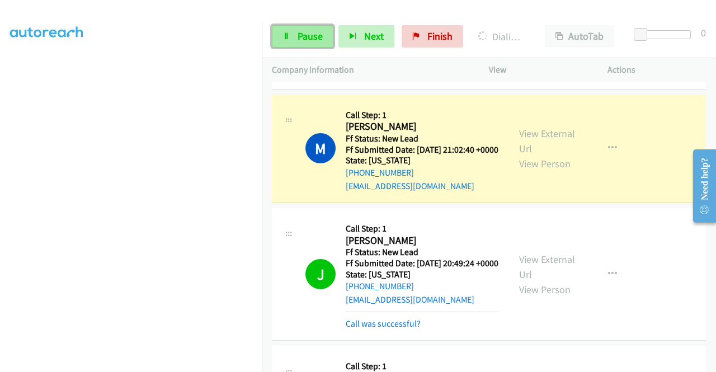
click at [311, 35] on span "Pause" at bounding box center [310, 36] width 25 height 13
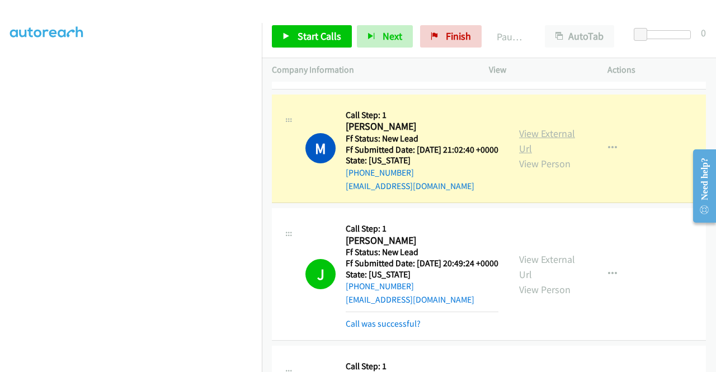
click at [558, 155] on link "View External Url" at bounding box center [547, 141] width 56 height 28
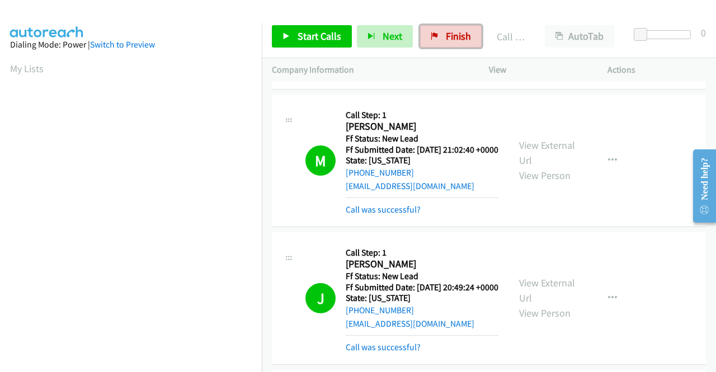
click at [449, 36] on span "Finish" at bounding box center [458, 36] width 25 height 13
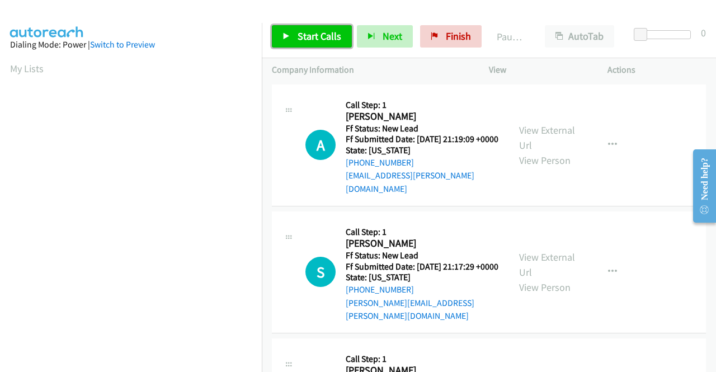
click at [313, 35] on span "Start Calls" at bounding box center [320, 36] width 44 height 13
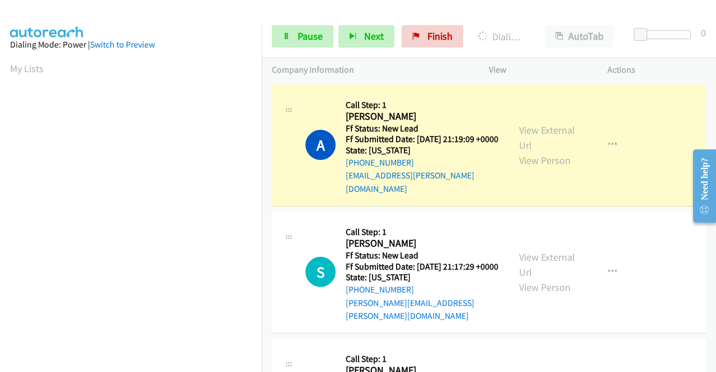
click at [536, 136] on div "View External Url View Person" at bounding box center [548, 145] width 58 height 45
click at [536, 131] on link "View External Url" at bounding box center [547, 138] width 56 height 28
click at [0, 210] on aside "Dialing Mode: Power | Switch to Preview My Lists" at bounding box center [131, 332] width 262 height 619
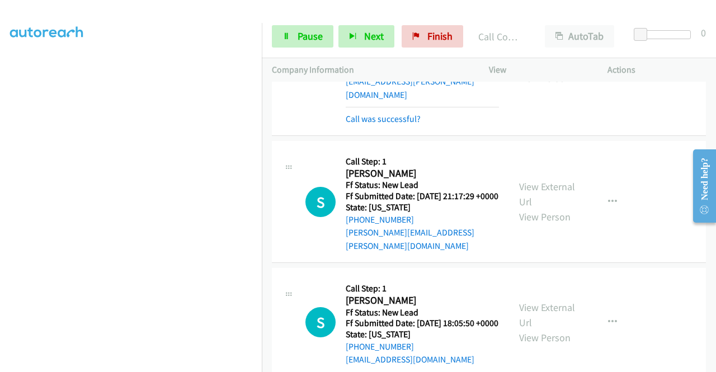
scroll to position [121, 0]
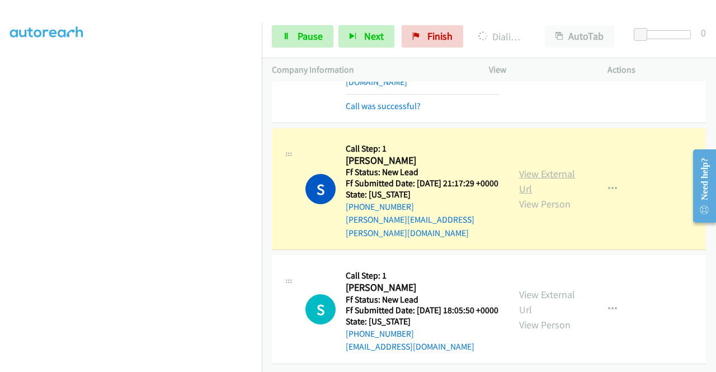
click at [527, 167] on link "View External Url" at bounding box center [547, 181] width 56 height 28
click at [287, 40] on link "Pause" at bounding box center [303, 36] width 62 height 22
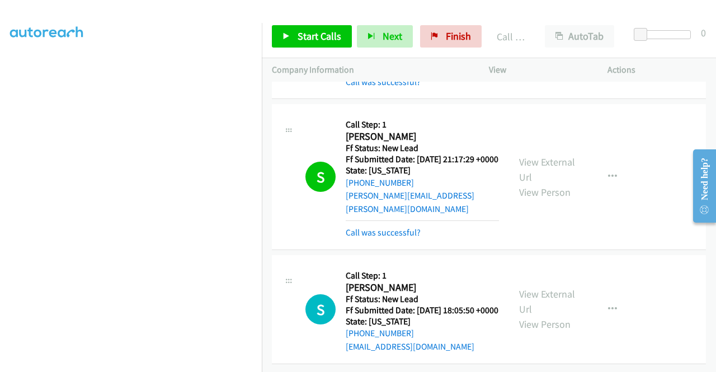
scroll to position [145, 0]
click at [331, 41] on span "Start Calls" at bounding box center [320, 36] width 44 height 13
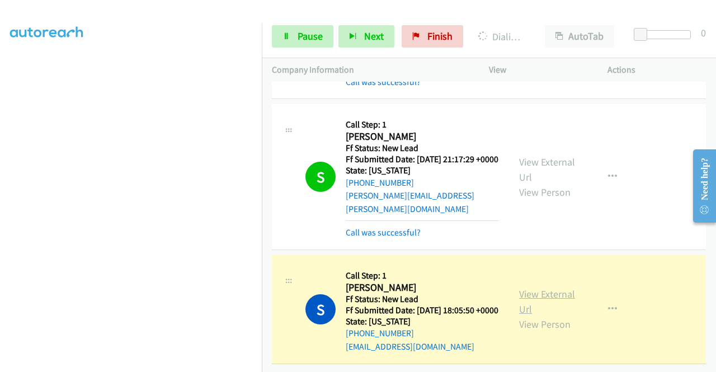
click at [547, 288] on link "View External Url" at bounding box center [547, 302] width 56 height 28
drag, startPoint x: 0, startPoint y: 171, endPoint x: 17, endPoint y: 180, distance: 19.3
click at [0, 171] on aside "Dialing Mode: Power | Switch to Preview My Lists" at bounding box center [131, 85] width 262 height 619
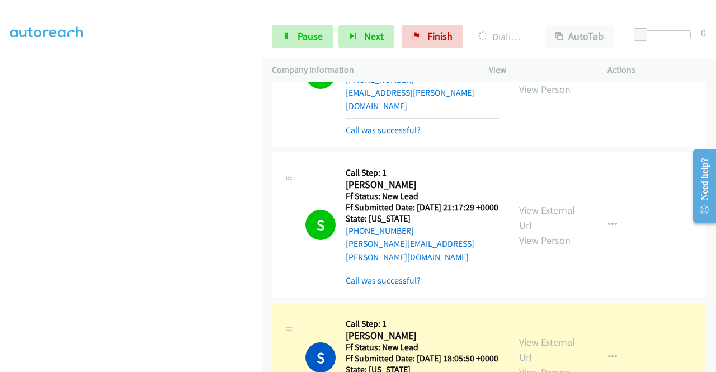
scroll to position [145, 0]
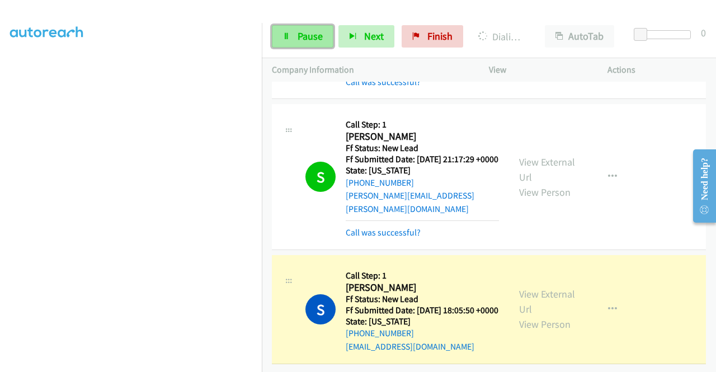
click at [310, 41] on span "Pause" at bounding box center [310, 36] width 25 height 13
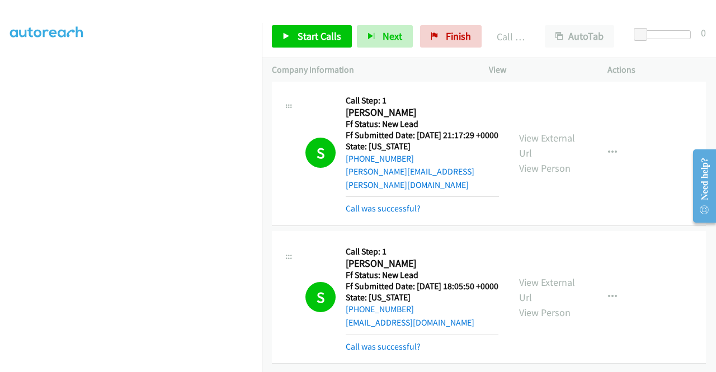
scroll to position [0, 0]
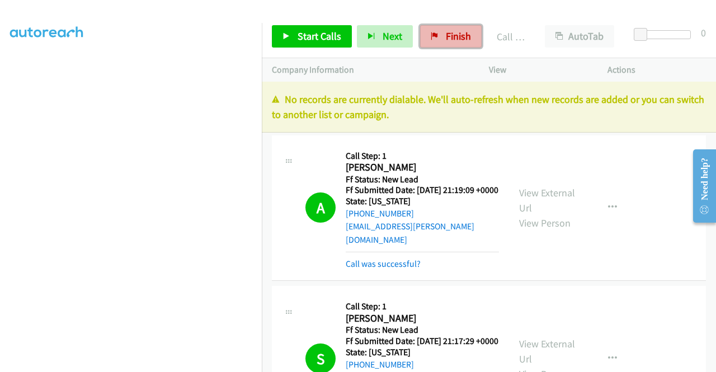
click at [464, 32] on span "Finish" at bounding box center [458, 36] width 25 height 13
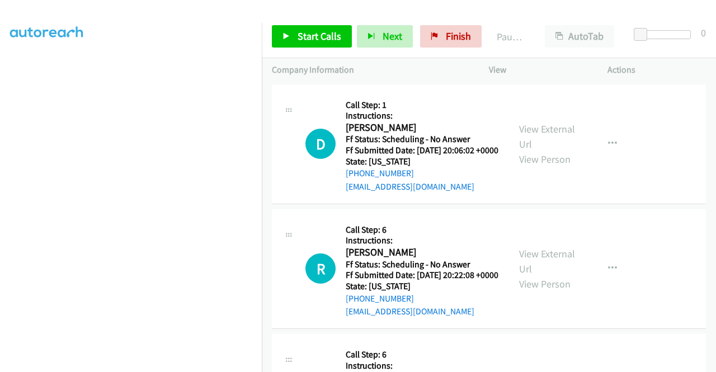
scroll to position [8, 0]
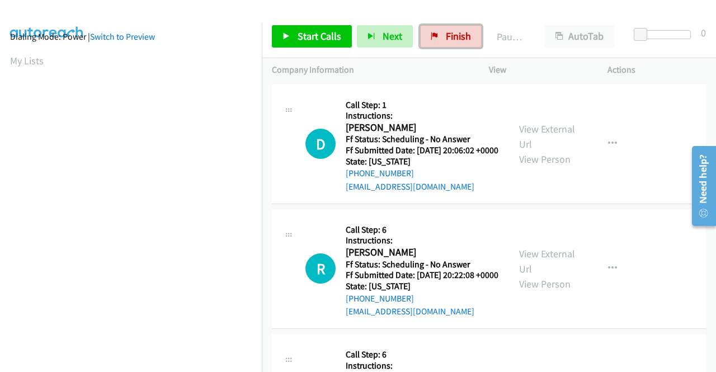
click at [446, 41] on span "Finish" at bounding box center [458, 36] width 25 height 13
